Goal: Find specific page/section: Find specific page/section

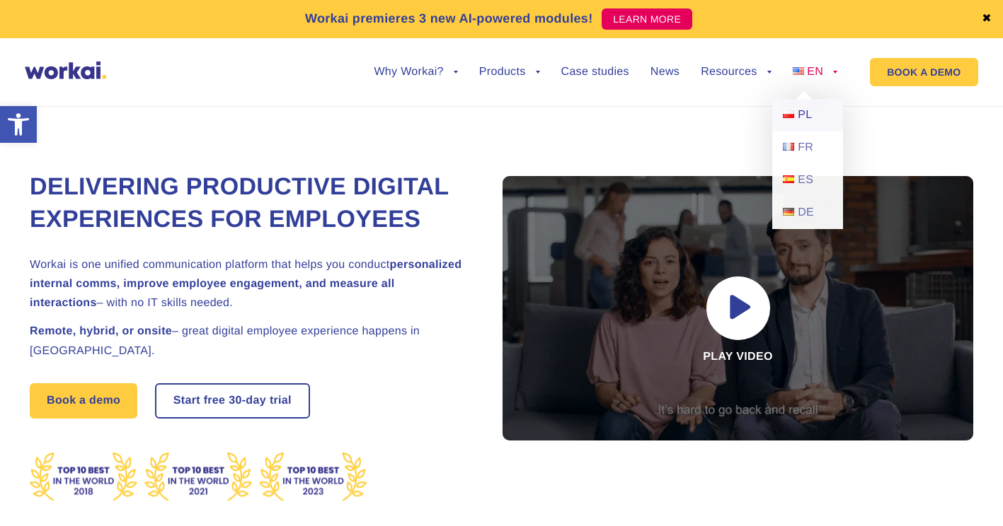
click at [812, 112] on span "PL" at bounding box center [805, 115] width 14 height 12
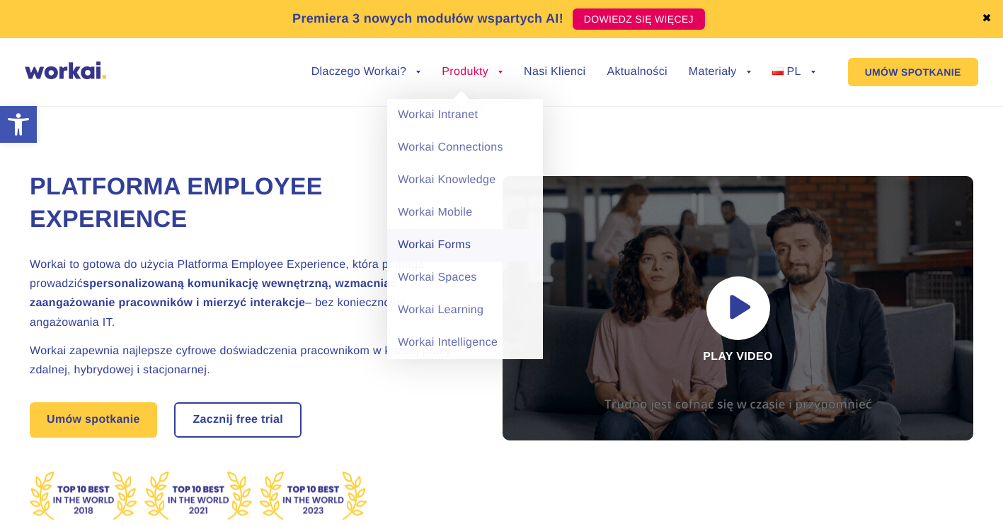
click at [445, 241] on link "Workai Forms" at bounding box center [465, 245] width 156 height 33
